Goal: Task Accomplishment & Management: Use online tool/utility

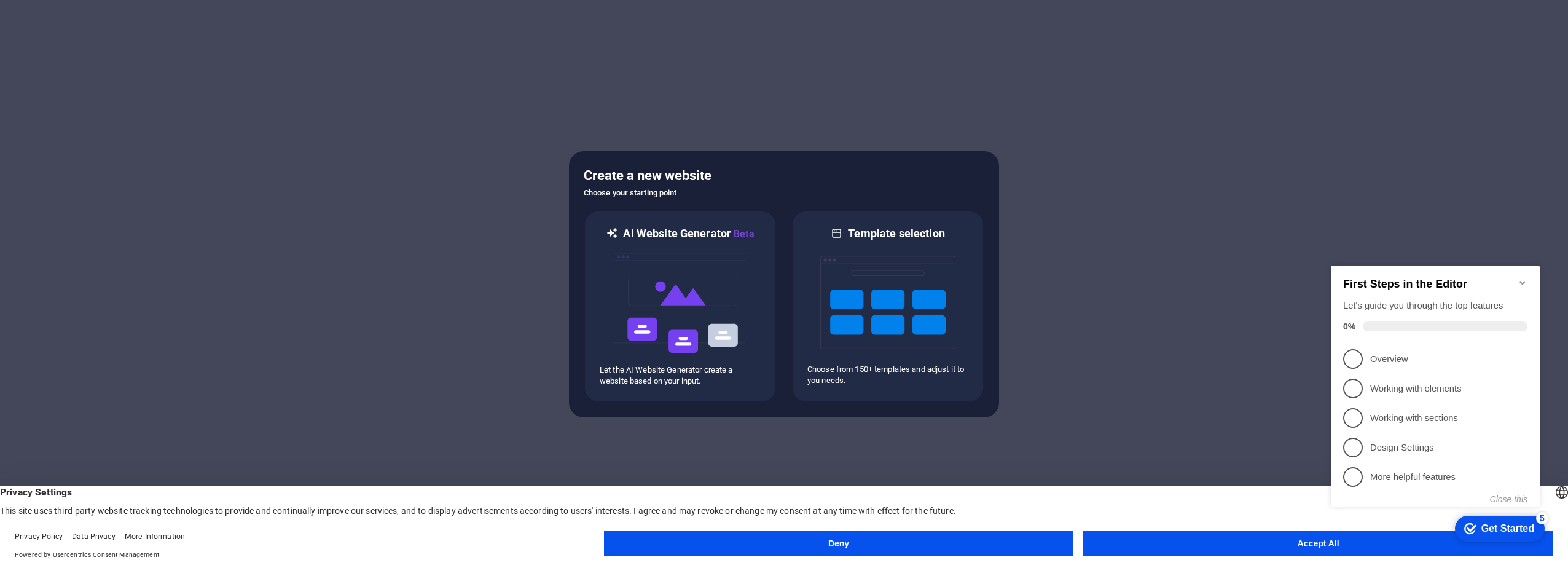
click at [1272, 540] on button "Accept All" at bounding box center [1317, 544] width 470 height 25
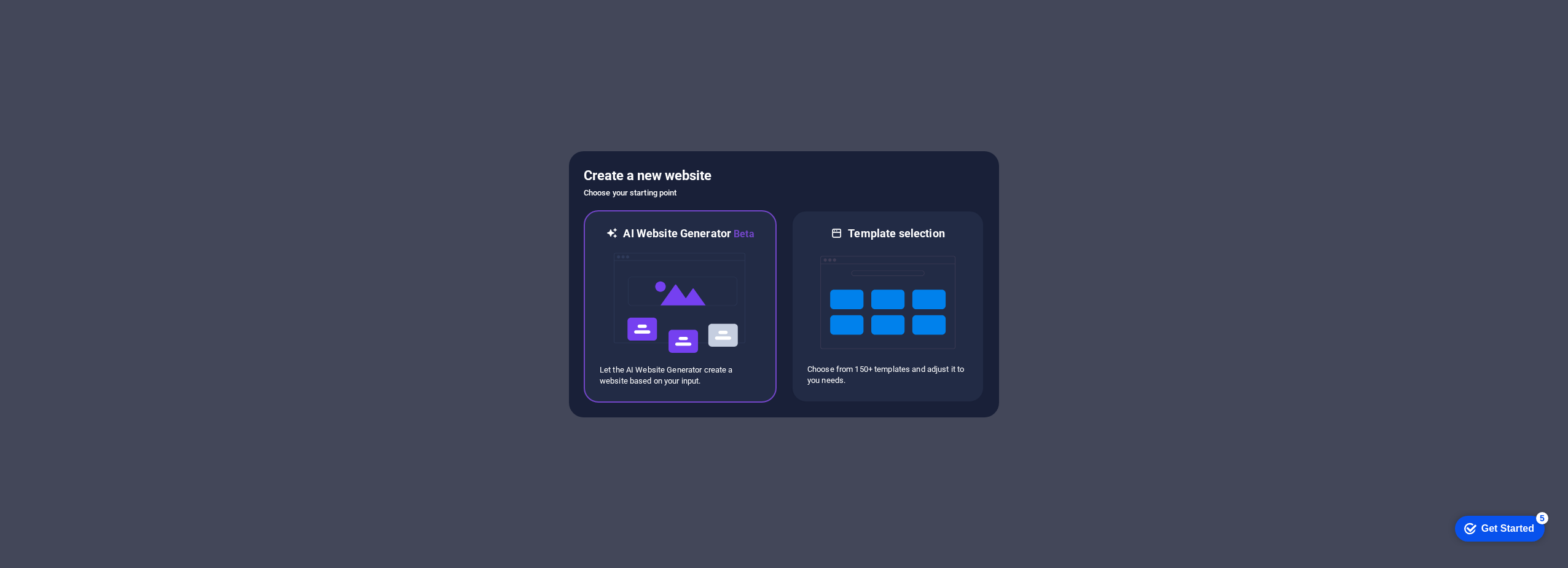
click at [731, 286] on img at bounding box center [681, 303] width 135 height 123
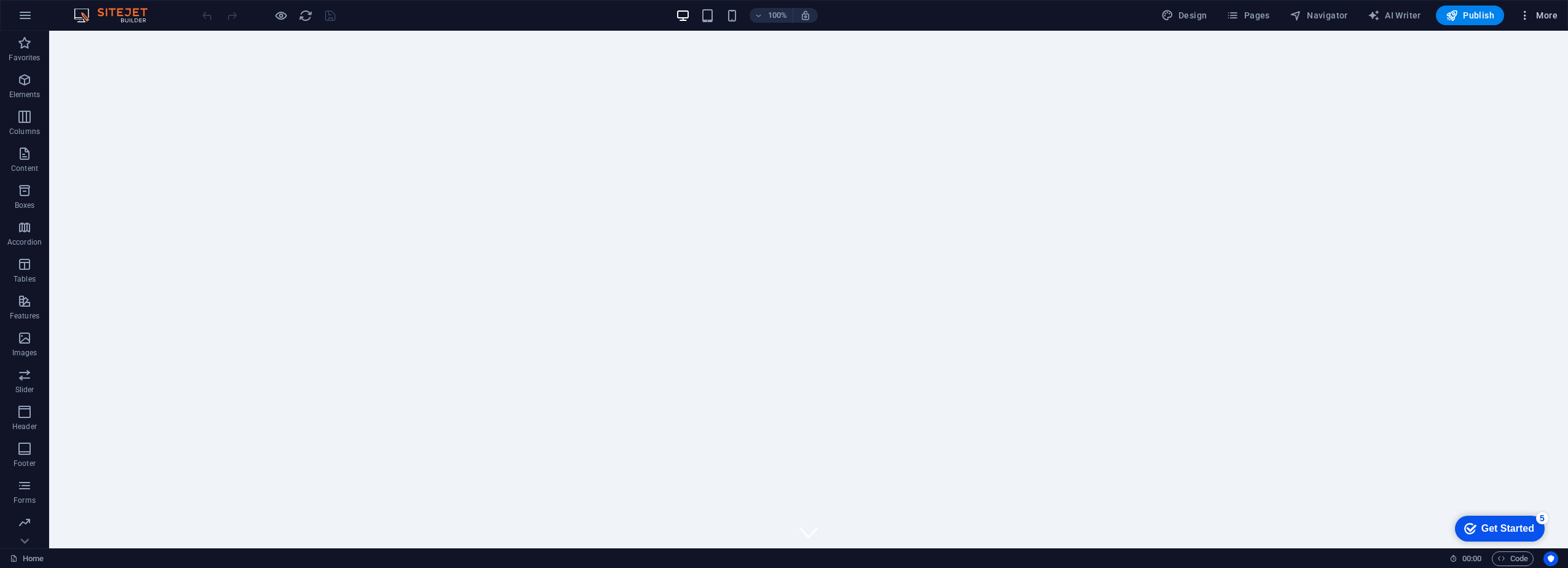
click at [1517, 20] on button "More" at bounding box center [1538, 15] width 49 height 20
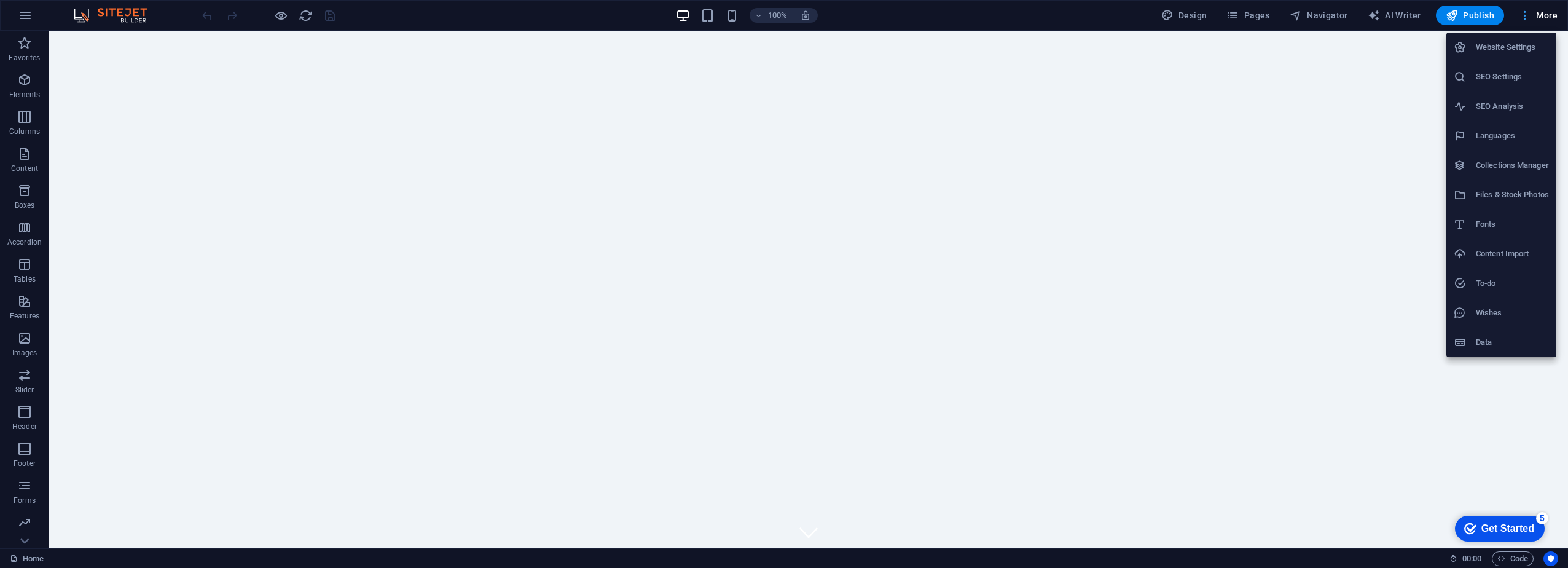
click at [1517, 20] on div at bounding box center [784, 284] width 1568 height 568
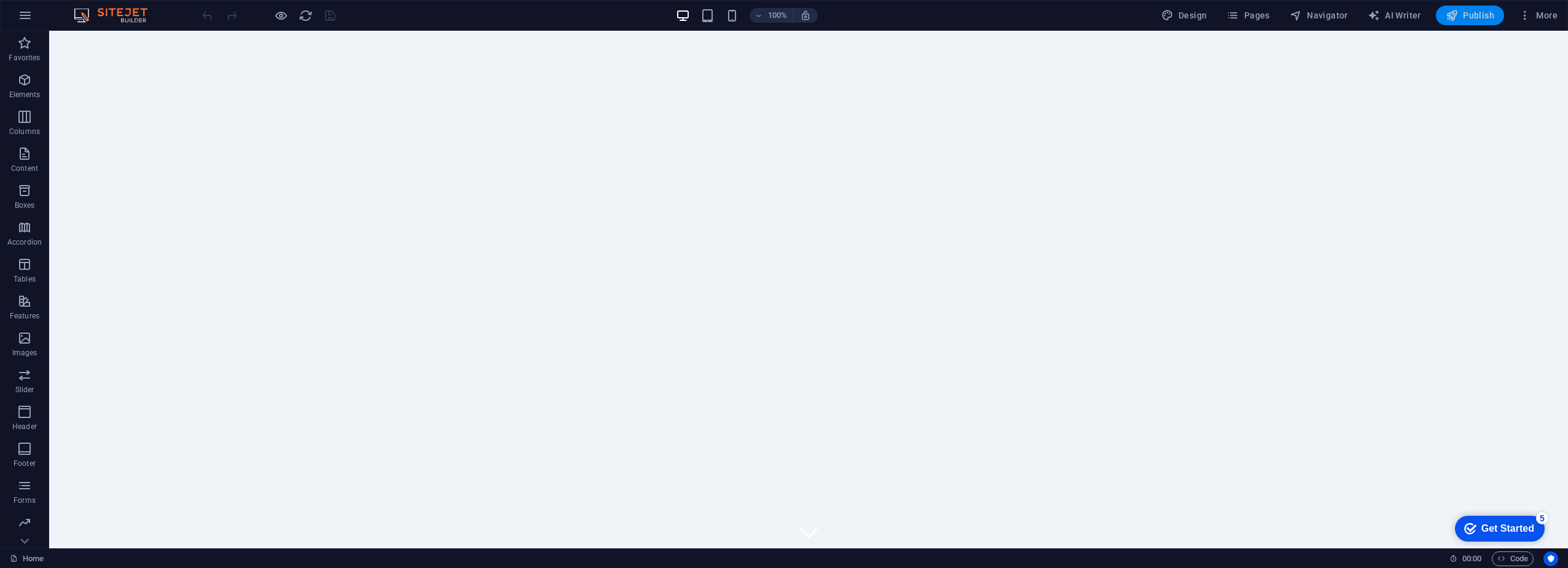
click at [1491, 17] on span "Publish" at bounding box center [1469, 15] width 49 height 12
